Goal: Entertainment & Leisure: Consume media (video, audio)

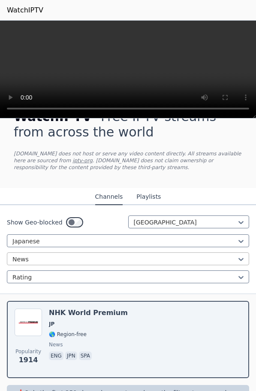
scroll to position [48, 0]
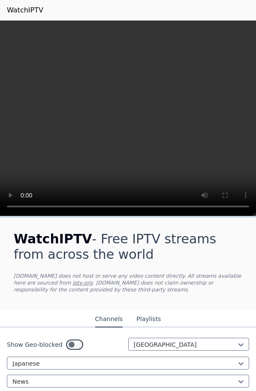
drag, startPoint x: 108, startPoint y: 108, endPoint x: 138, endPoint y: 102, distance: 30.6
click at [138, 102] on video at bounding box center [128, 119] width 256 height 196
drag, startPoint x: 145, startPoint y: 94, endPoint x: 241, endPoint y: 33, distance: 113.7
click at [216, 39] on video at bounding box center [128, 119] width 256 height 196
click at [102, 87] on video at bounding box center [128, 119] width 256 height 196
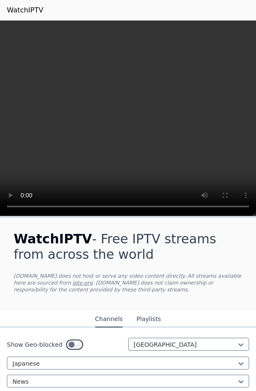
drag, startPoint x: 166, startPoint y: 42, endPoint x: 190, endPoint y: 49, distance: 25.4
click at [189, 49] on video at bounding box center [128, 119] width 256 height 196
click at [198, 47] on video at bounding box center [128, 119] width 256 height 196
click at [195, 36] on video at bounding box center [128, 119] width 256 height 196
click at [188, 30] on video at bounding box center [128, 119] width 256 height 196
